Goal: Task Accomplishment & Management: Manage account settings

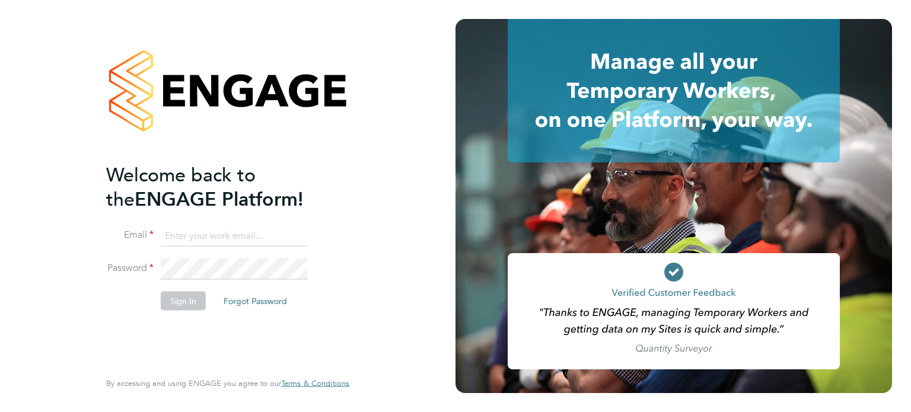
type input "[PERSON_NAME][EMAIL_ADDRESS][PERSON_NAME][DOMAIN_NAME]"
click at [177, 301] on button "Sign In" at bounding box center [183, 300] width 45 height 19
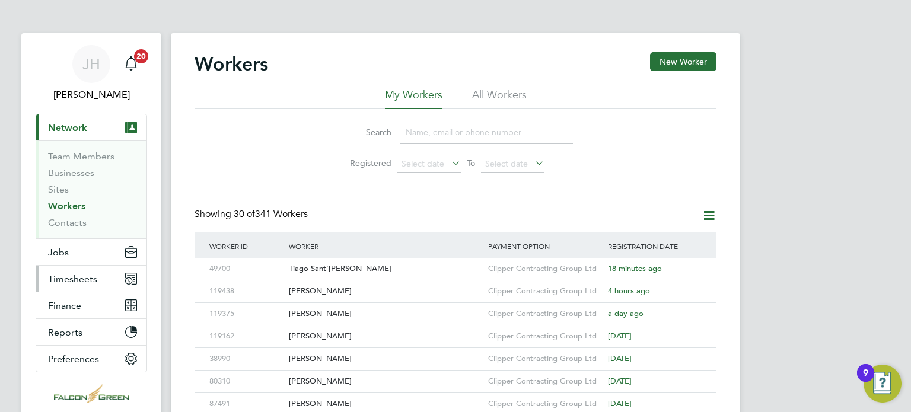
click at [63, 277] on span "Timesheets" at bounding box center [72, 279] width 49 height 11
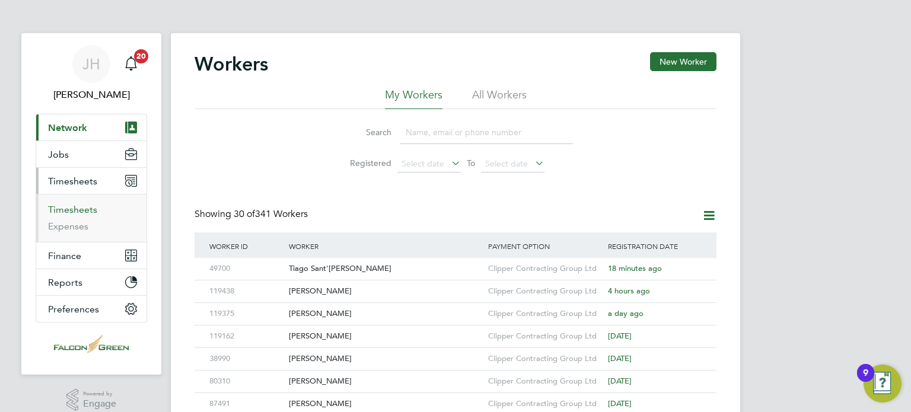
click at [65, 211] on link "Timesheets" at bounding box center [72, 209] width 49 height 11
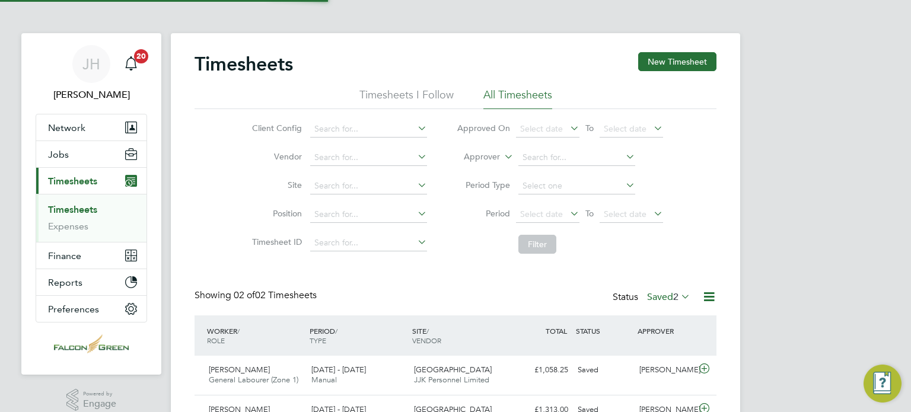
scroll to position [30, 103]
click at [664, 305] on div "Status Saved 2" at bounding box center [653, 298] width 80 height 17
click at [553, 220] on span "Select date" at bounding box center [547, 215] width 63 height 16
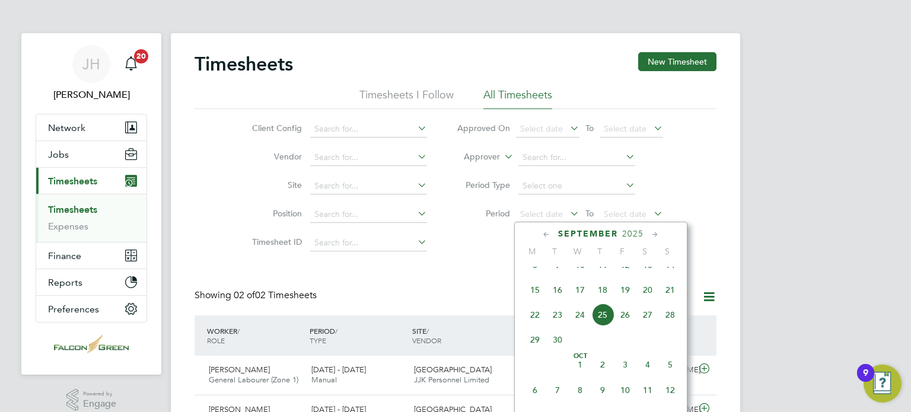
click at [535, 301] on span "15" at bounding box center [535, 290] width 23 height 23
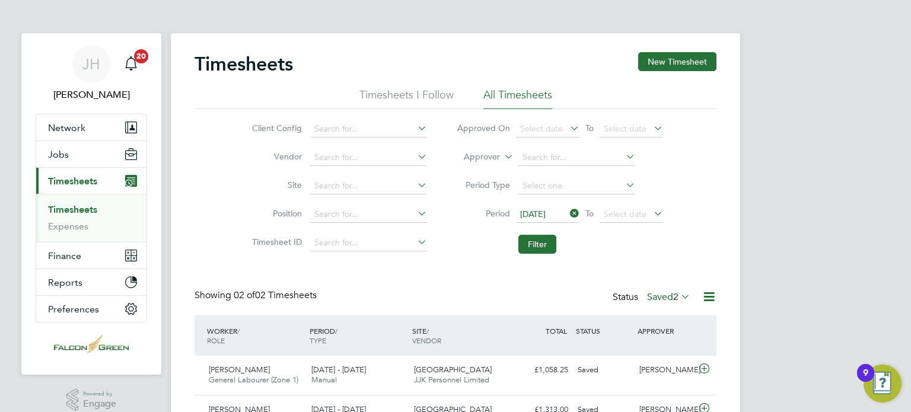
click at [625, 223] on li "Period 15 Sep 2025 To Select date" at bounding box center [560, 215] width 236 height 28
click at [622, 221] on span "Select date" at bounding box center [631, 215] width 63 height 16
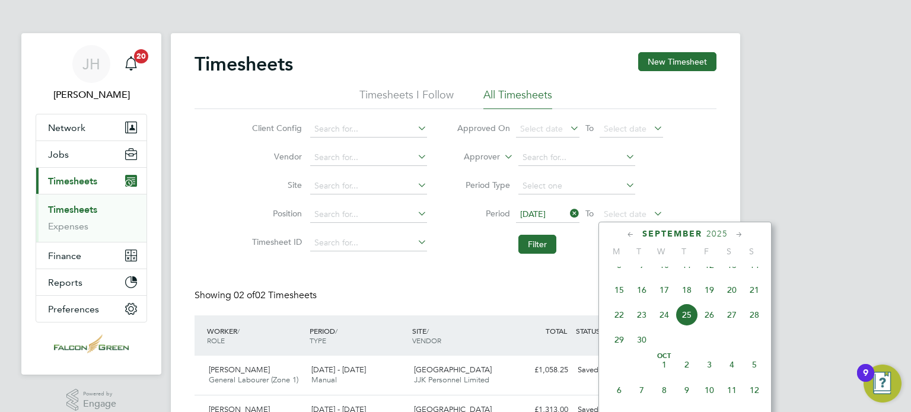
click at [759, 314] on div "Sep 1 2 3 4 5 6 7 8 9 10 11 12 13 14 15 16 17 18 19 20 21 22 23 24 25 26 27 28 …" at bounding box center [692, 290] width 175 height 125
click at [750, 301] on span "21" at bounding box center [755, 290] width 23 height 23
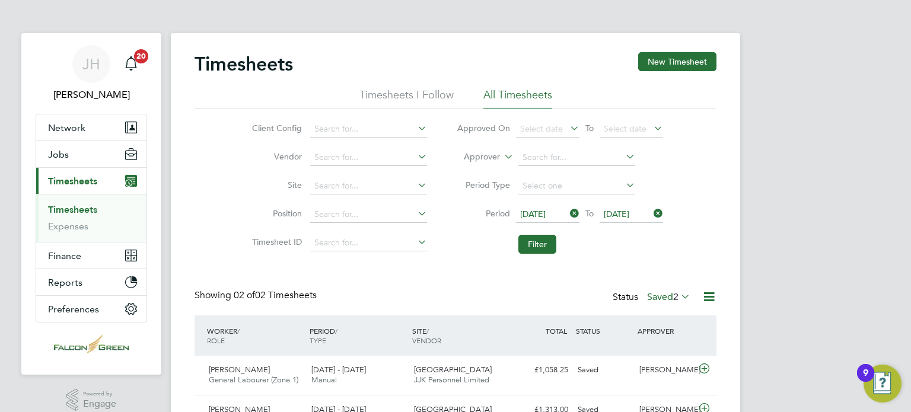
click at [533, 266] on div "Timesheets New Timesheet Timesheets I Follow All Timesheets Client Config Vendo…" at bounding box center [456, 248] width 522 height 393
click at [530, 239] on button "Filter" at bounding box center [538, 244] width 38 height 19
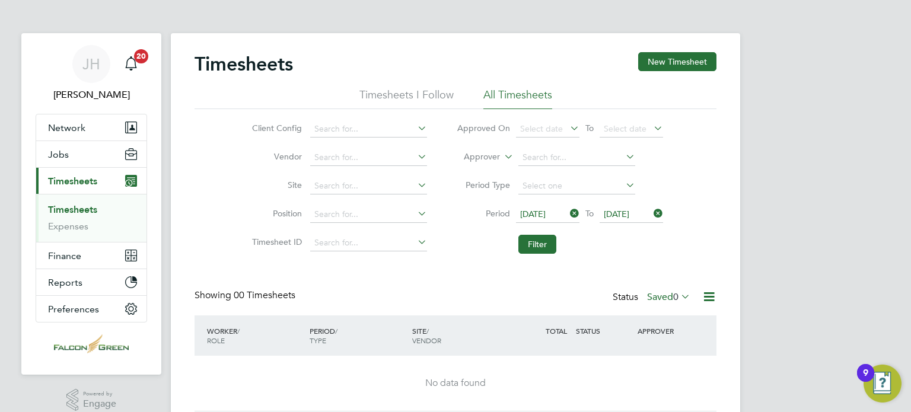
click at [648, 300] on label "Saved 0" at bounding box center [668, 297] width 43 height 12
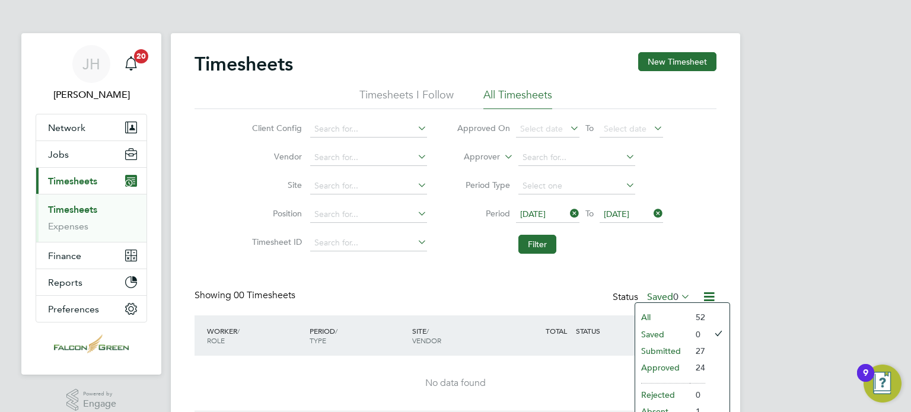
click at [661, 353] on li "Submitted" at bounding box center [663, 351] width 55 height 17
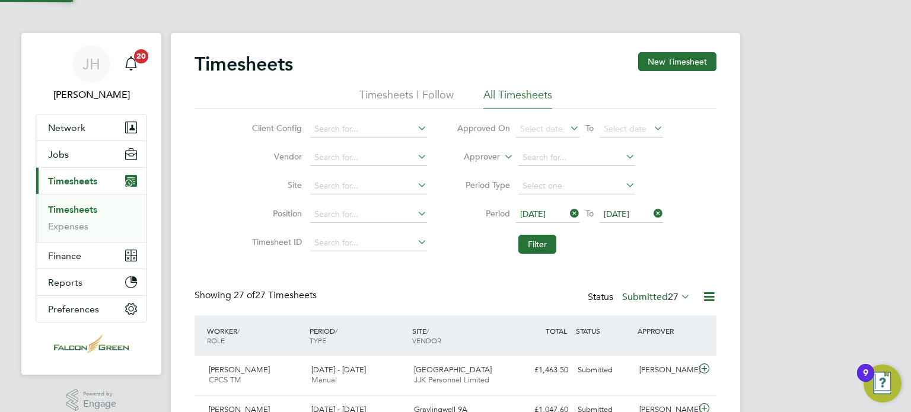
click at [694, 234] on div "Client Config Vendor Site Position Timesheet ID Approved On Select date To Sele…" at bounding box center [456, 184] width 522 height 151
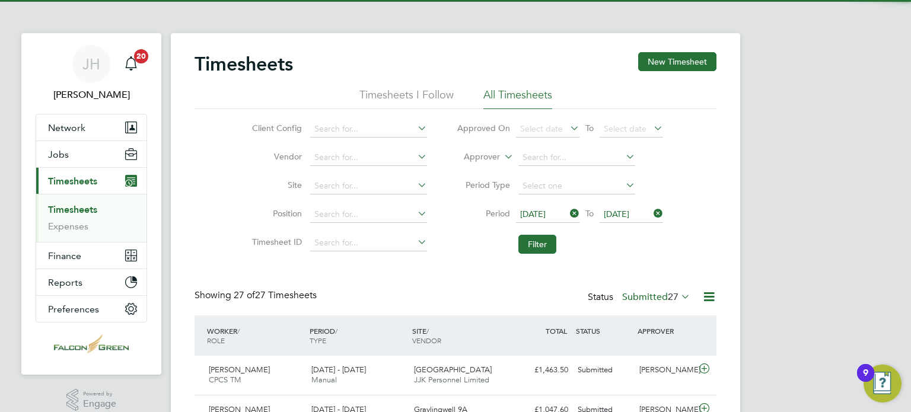
scroll to position [0, 0]
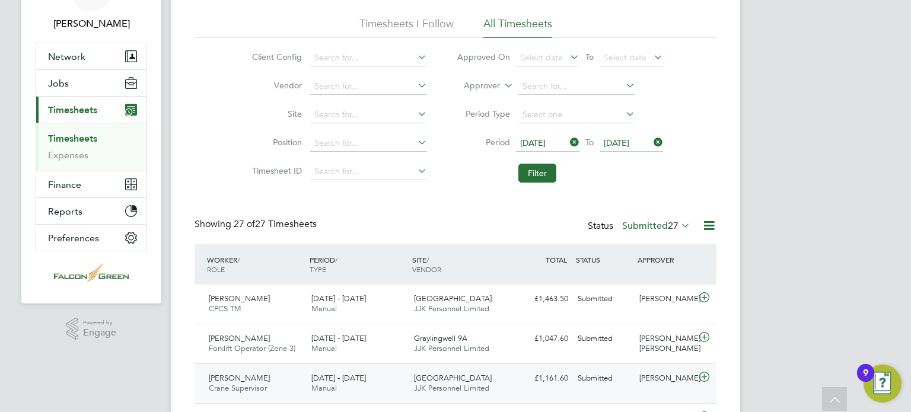
click at [707, 379] on icon at bounding box center [704, 377] width 15 height 9
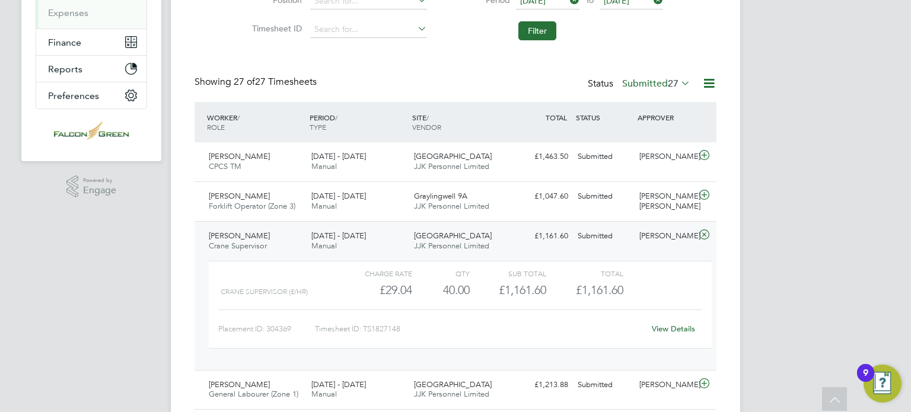
click at [574, 78] on div "Showing 27 of 27 Timesheets Status Submitted 27" at bounding box center [456, 89] width 522 height 26
click at [521, 26] on button "Filter" at bounding box center [538, 30] width 38 height 19
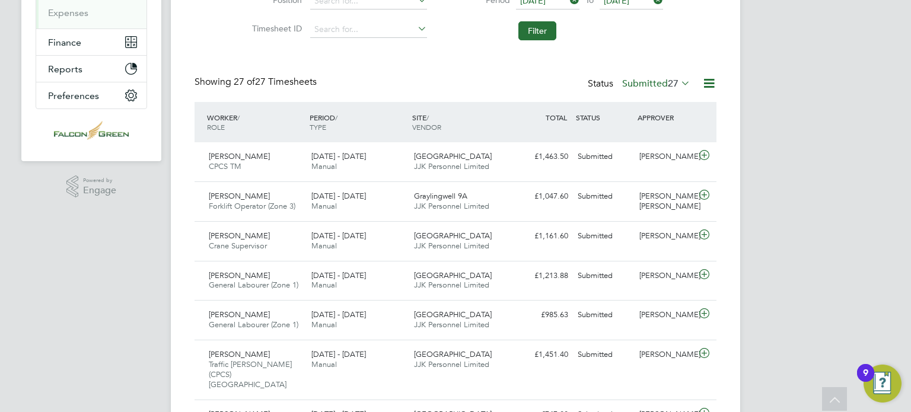
scroll to position [30, 103]
click at [530, 36] on button "Filter" at bounding box center [538, 30] width 38 height 19
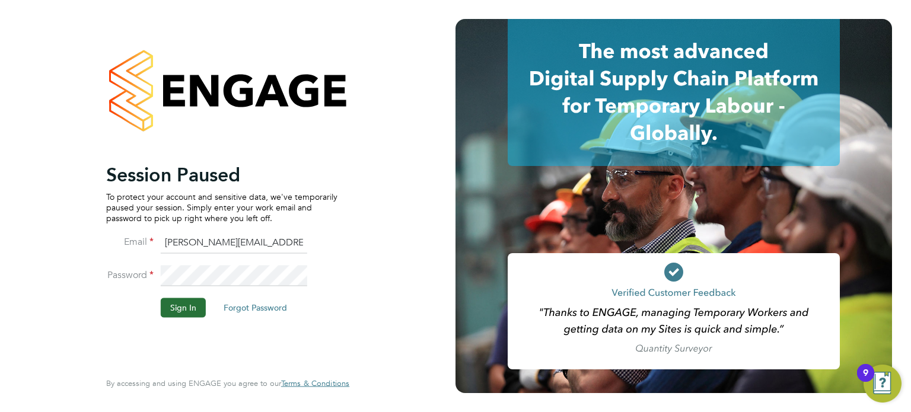
click at [181, 287] on li "Password" at bounding box center [221, 281] width 231 height 33
click at [180, 309] on button "Sign In" at bounding box center [183, 307] width 45 height 19
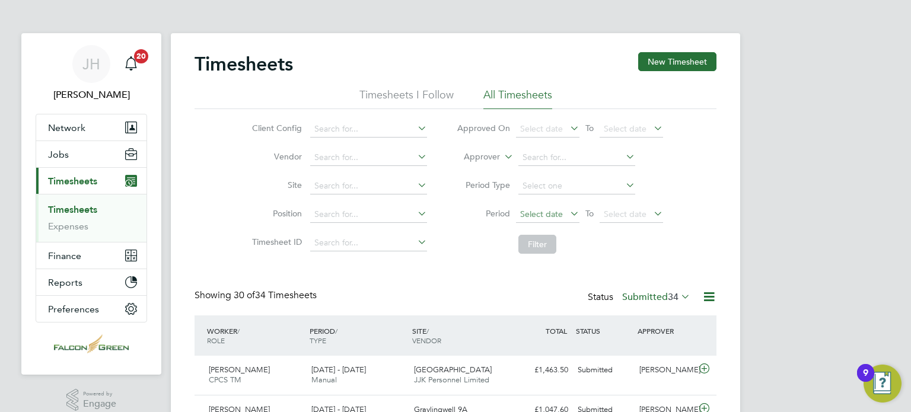
click at [538, 214] on span "Select date" at bounding box center [541, 214] width 43 height 11
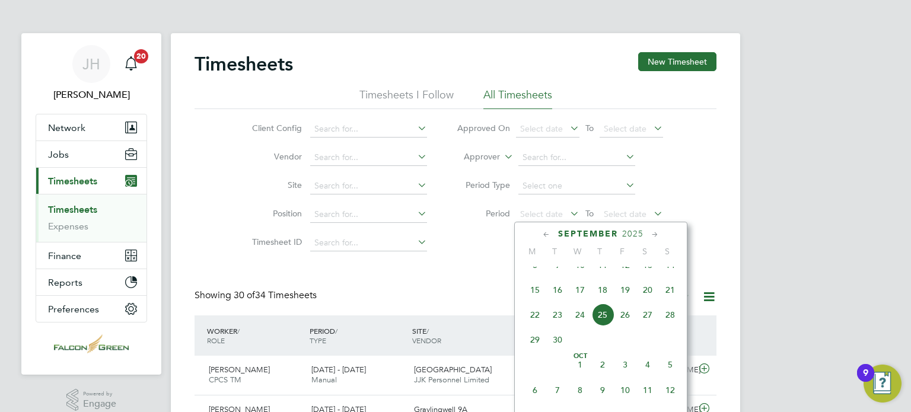
click at [538, 301] on span "15" at bounding box center [535, 290] width 23 height 23
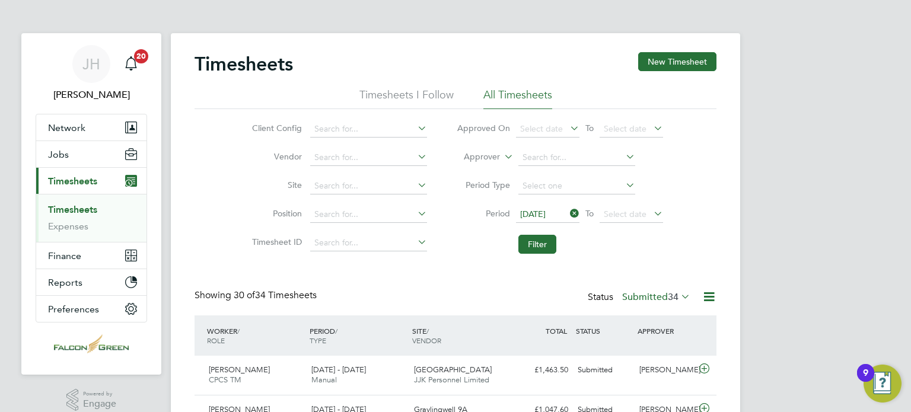
click at [617, 223] on div "15 Sep 2025 To Select date" at bounding box center [589, 214] width 147 height 17
click at [620, 209] on span "Select date" at bounding box center [625, 214] width 43 height 11
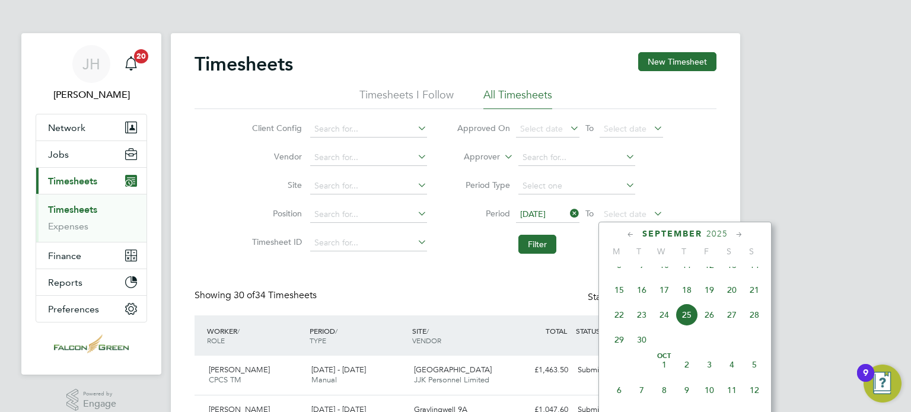
click at [751, 299] on span "21" at bounding box center [755, 290] width 23 height 23
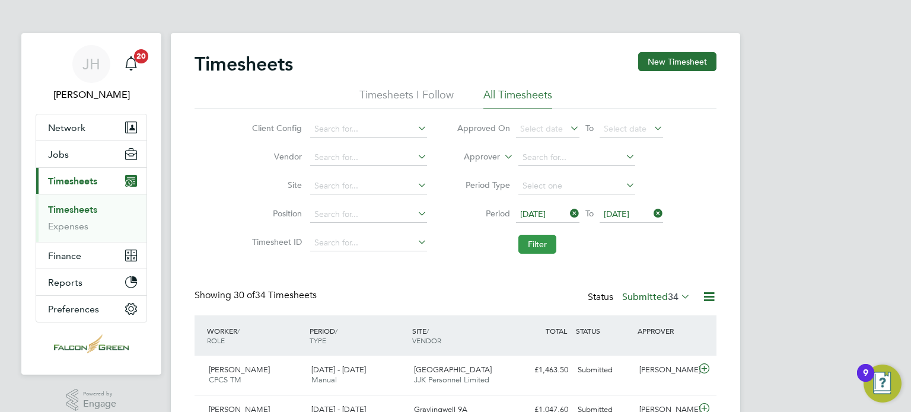
click at [541, 243] on button "Filter" at bounding box center [538, 244] width 38 height 19
click at [700, 233] on div "Client Config Vendor Site Position Timesheet ID Approved On Select date To Sele…" at bounding box center [456, 184] width 522 height 151
